Goal: Task Accomplishment & Management: Manage account settings

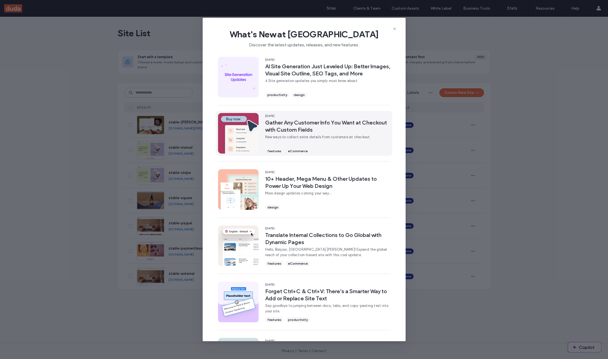
click at [323, 133] on div "[DATE] Gather Any Customer Info You Want at Checkout with Custom Fields New way…" at bounding box center [327, 133] width 125 height 41
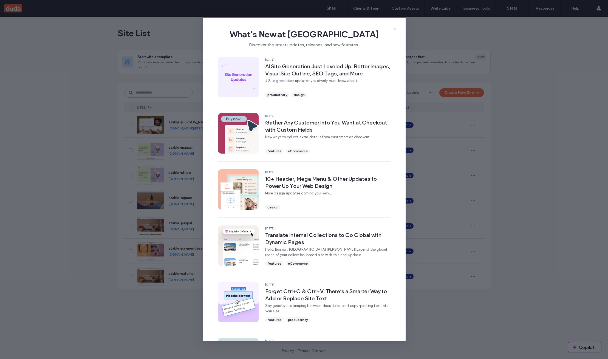
click at [393, 29] on icon at bounding box center [394, 29] width 4 height 4
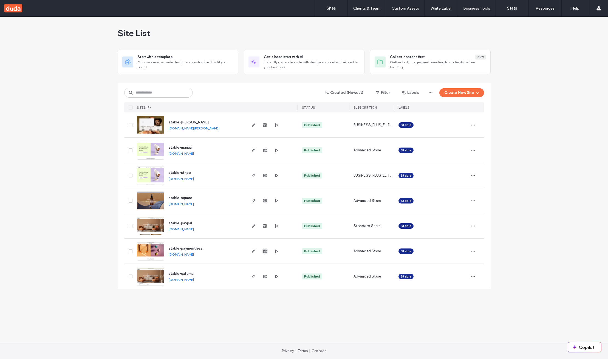
click at [267, 252] on icon "button" at bounding box center [265, 251] width 4 height 4
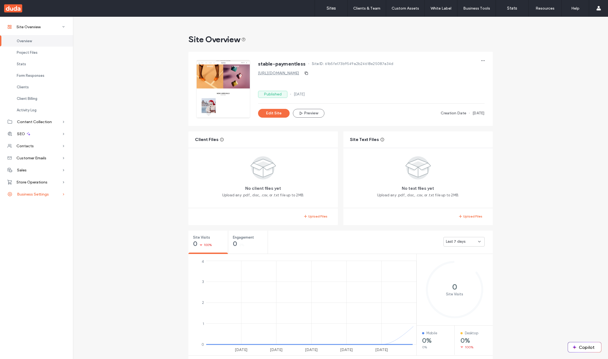
click at [48, 194] on span "Business Settings" at bounding box center [33, 194] width 32 height 5
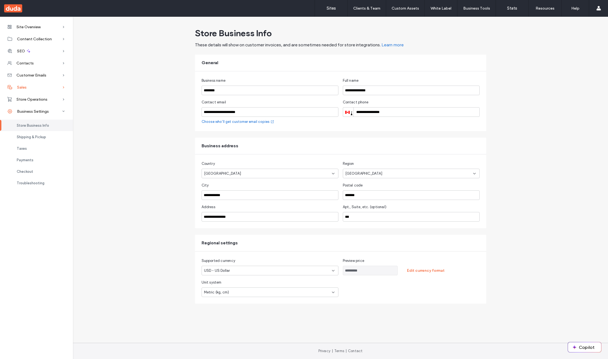
click at [32, 85] on div "Sales" at bounding box center [36, 87] width 73 height 12
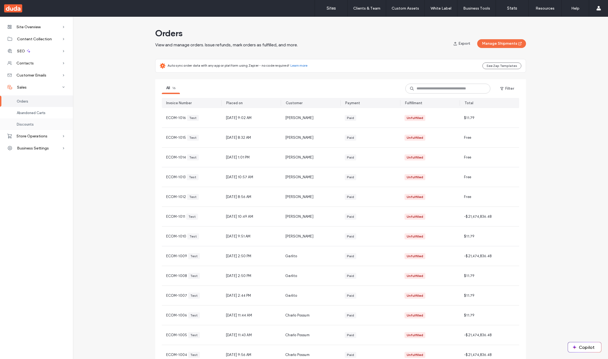
click at [38, 124] on div "Discounts" at bounding box center [36, 124] width 73 height 12
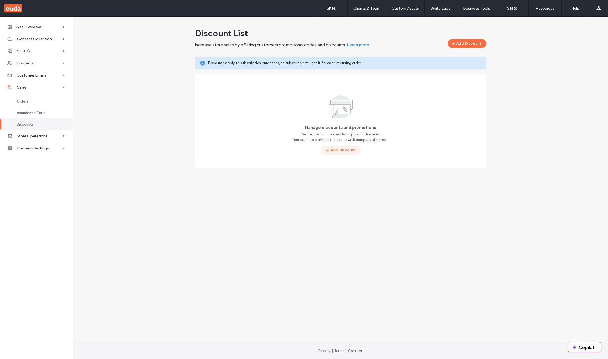
click at [346, 149] on button "Add Discount" at bounding box center [340, 150] width 40 height 9
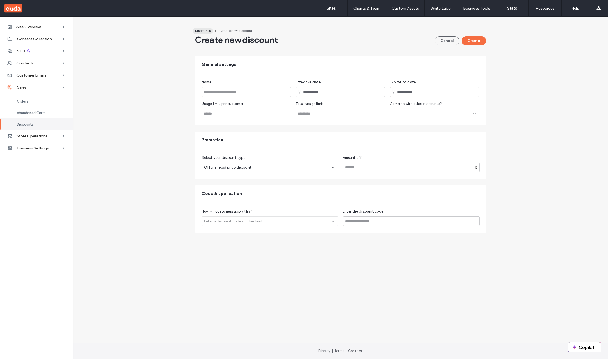
click at [196, 30] on span "Discounts" at bounding box center [203, 31] width 16 height 4
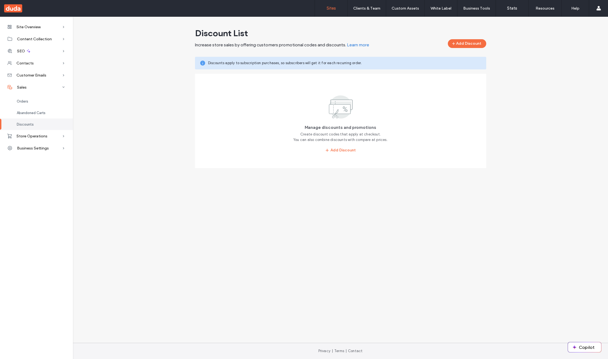
click at [328, 6] on label "Sites" at bounding box center [330, 8] width 9 height 5
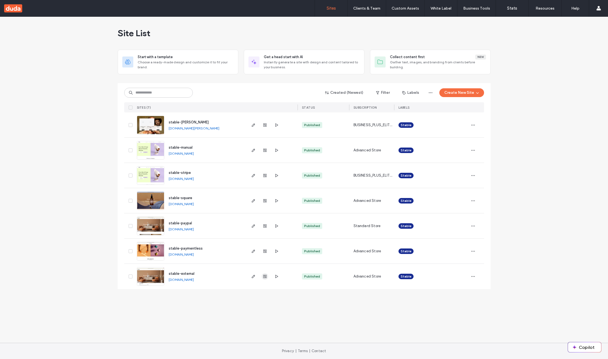
click at [265, 274] on icon "button" at bounding box center [265, 276] width 4 height 4
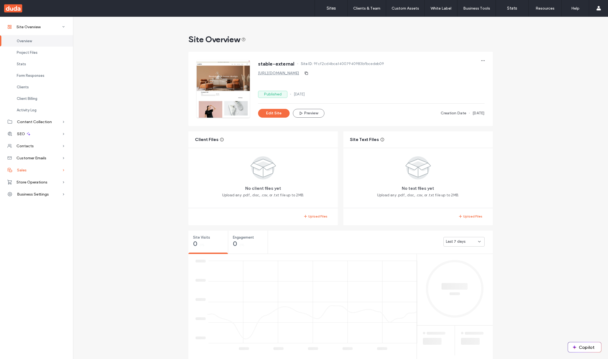
click at [40, 170] on div "Sales" at bounding box center [36, 170] width 73 height 12
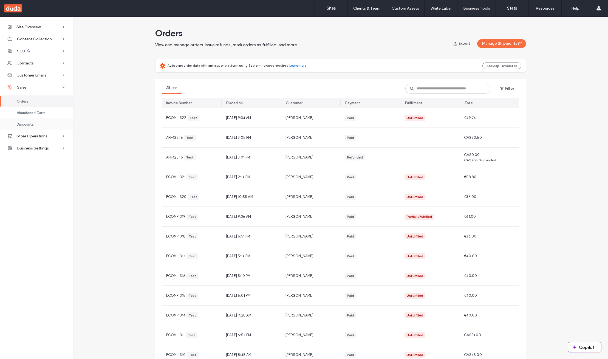
click at [36, 124] on div "Discounts" at bounding box center [36, 124] width 73 height 12
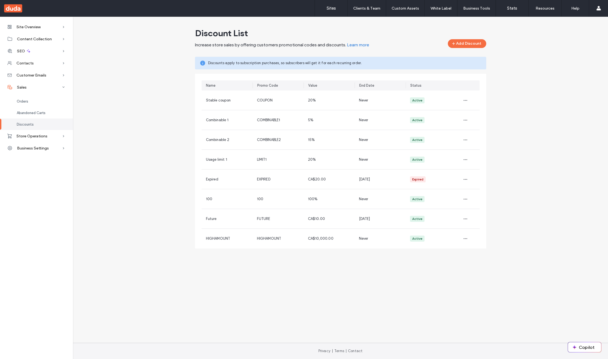
click at [75, 252] on div "Site Overview Overview Project Files Stats Form Responses Clients Client Billin…" at bounding box center [304, 140] width 608 height 246
click at [214, 140] on span "Combinable 2" at bounding box center [217, 140] width 23 height 4
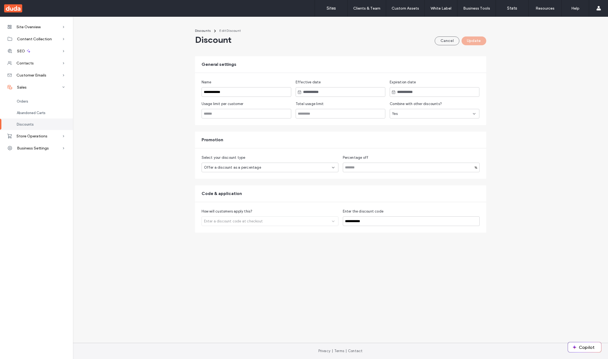
click at [412, 117] on div "Yes" at bounding box center [435, 114] width 90 height 10
click at [402, 131] on div "No" at bounding box center [434, 133] width 89 height 10
click at [473, 43] on button "Update" at bounding box center [473, 40] width 25 height 9
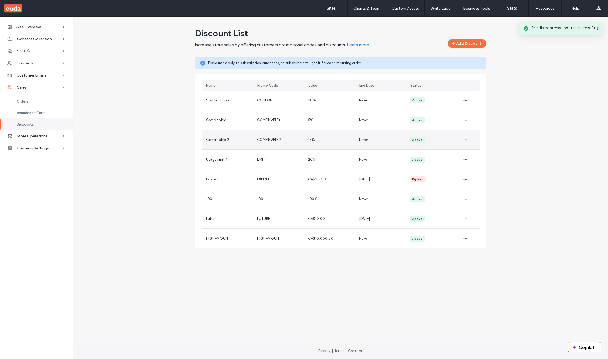
click at [221, 136] on div "Combinable 2" at bounding box center [226, 139] width 51 height 19
